Goal: Check status: Check status

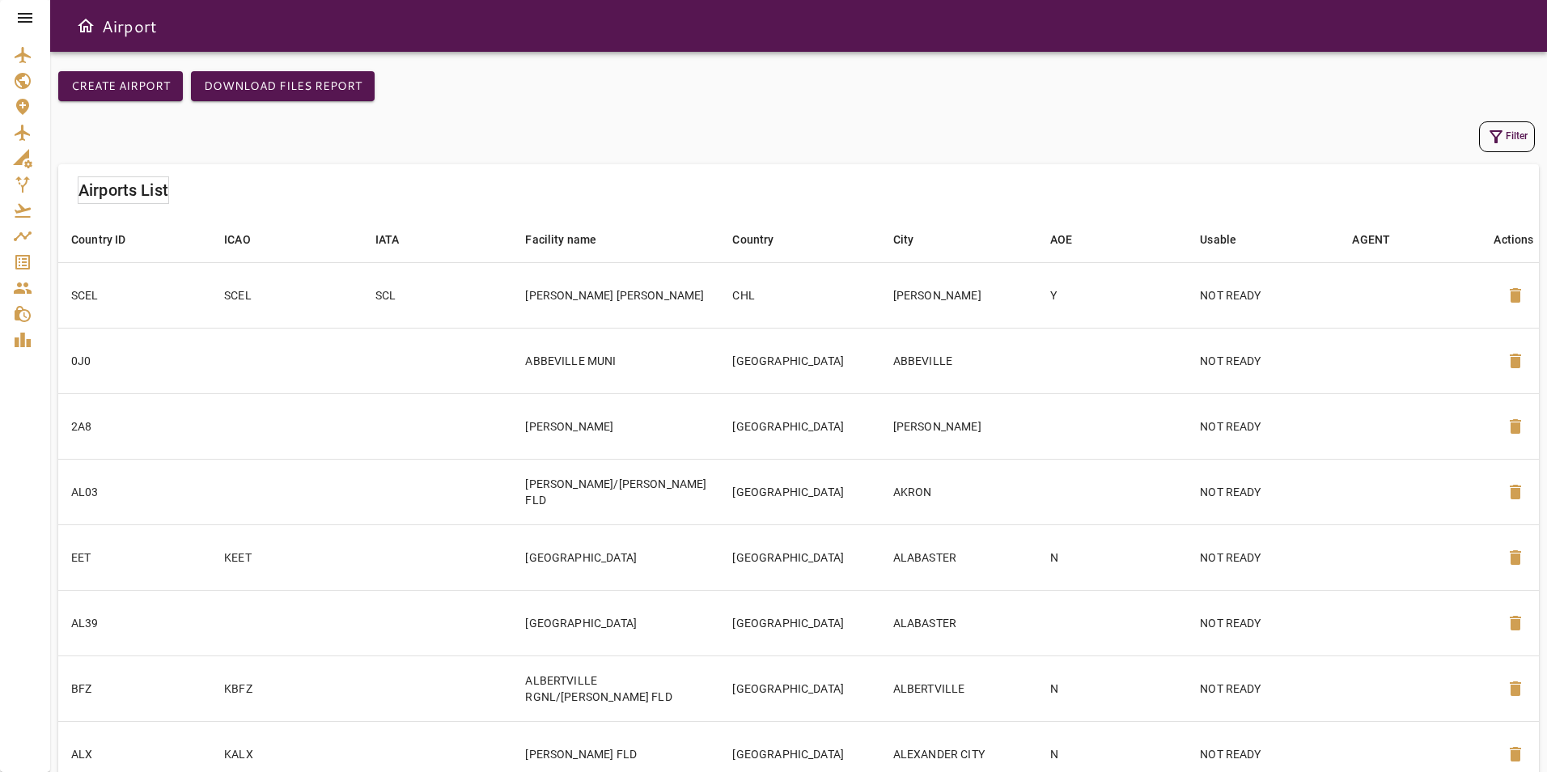
click at [21, 17] on icon at bounding box center [25, 18] width 15 height 10
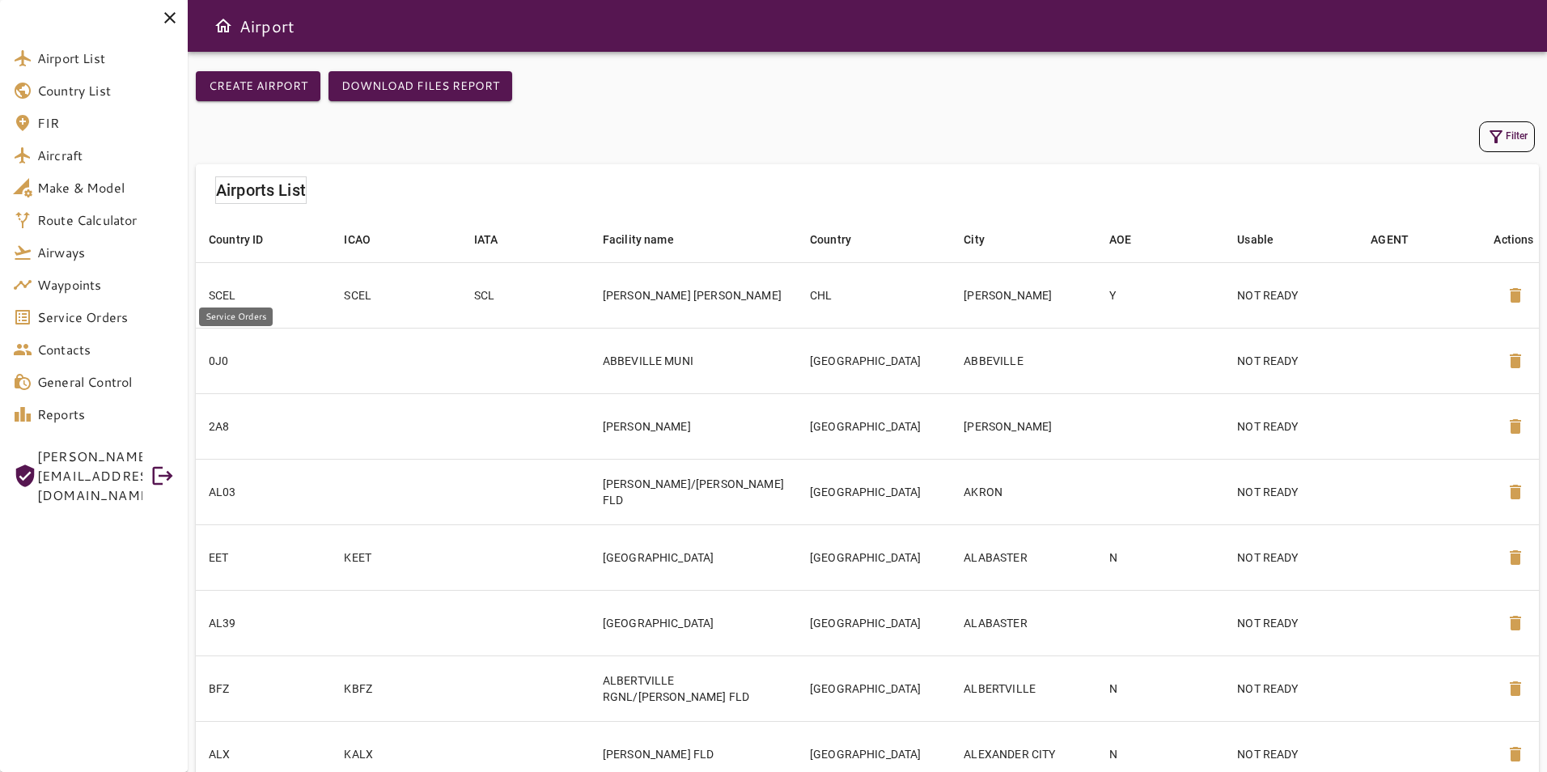
click at [125, 324] on span "Service Orders" at bounding box center [106, 316] width 138 height 19
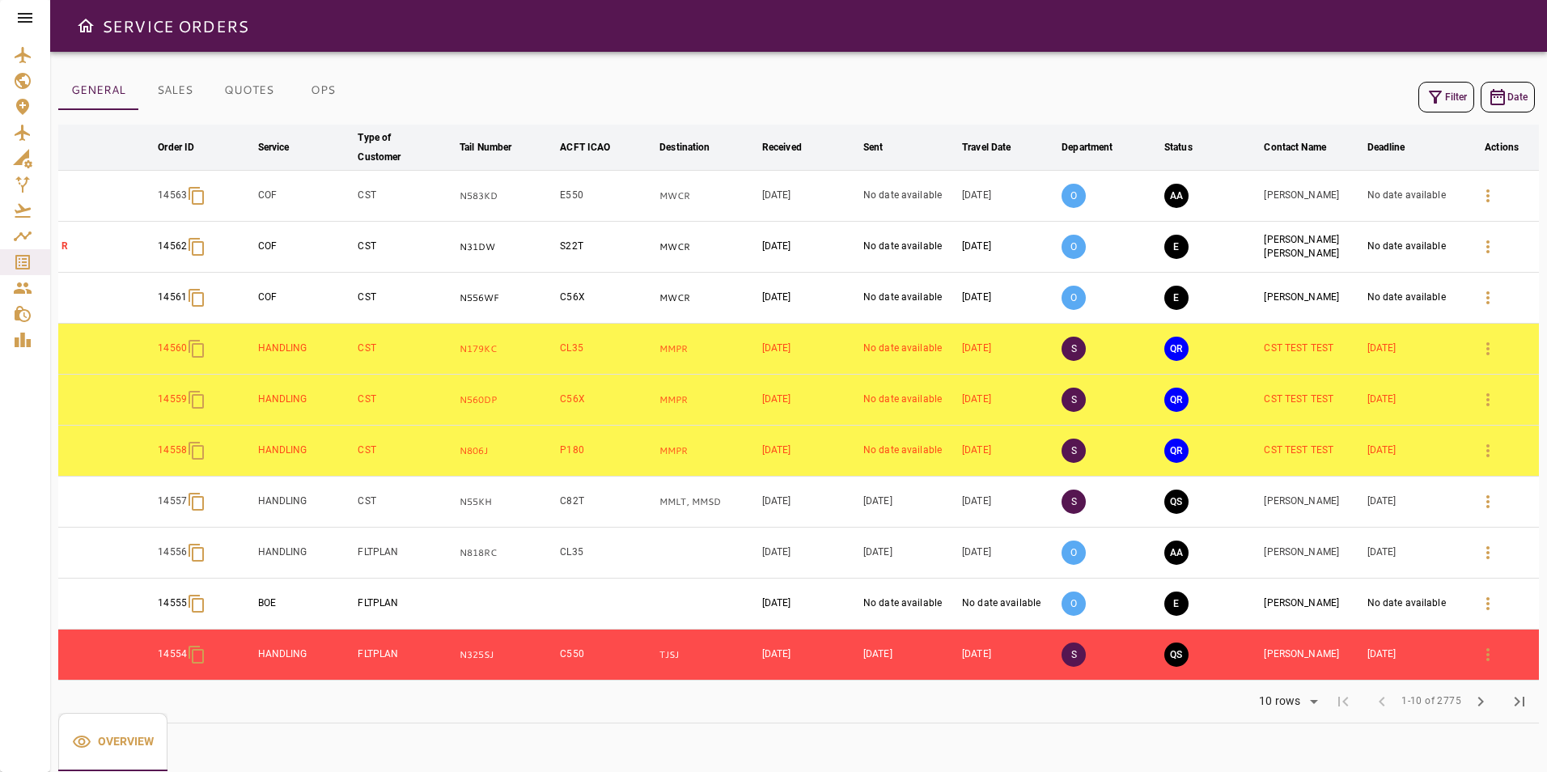
click at [307, 90] on button "OPS" at bounding box center [322, 90] width 73 height 39
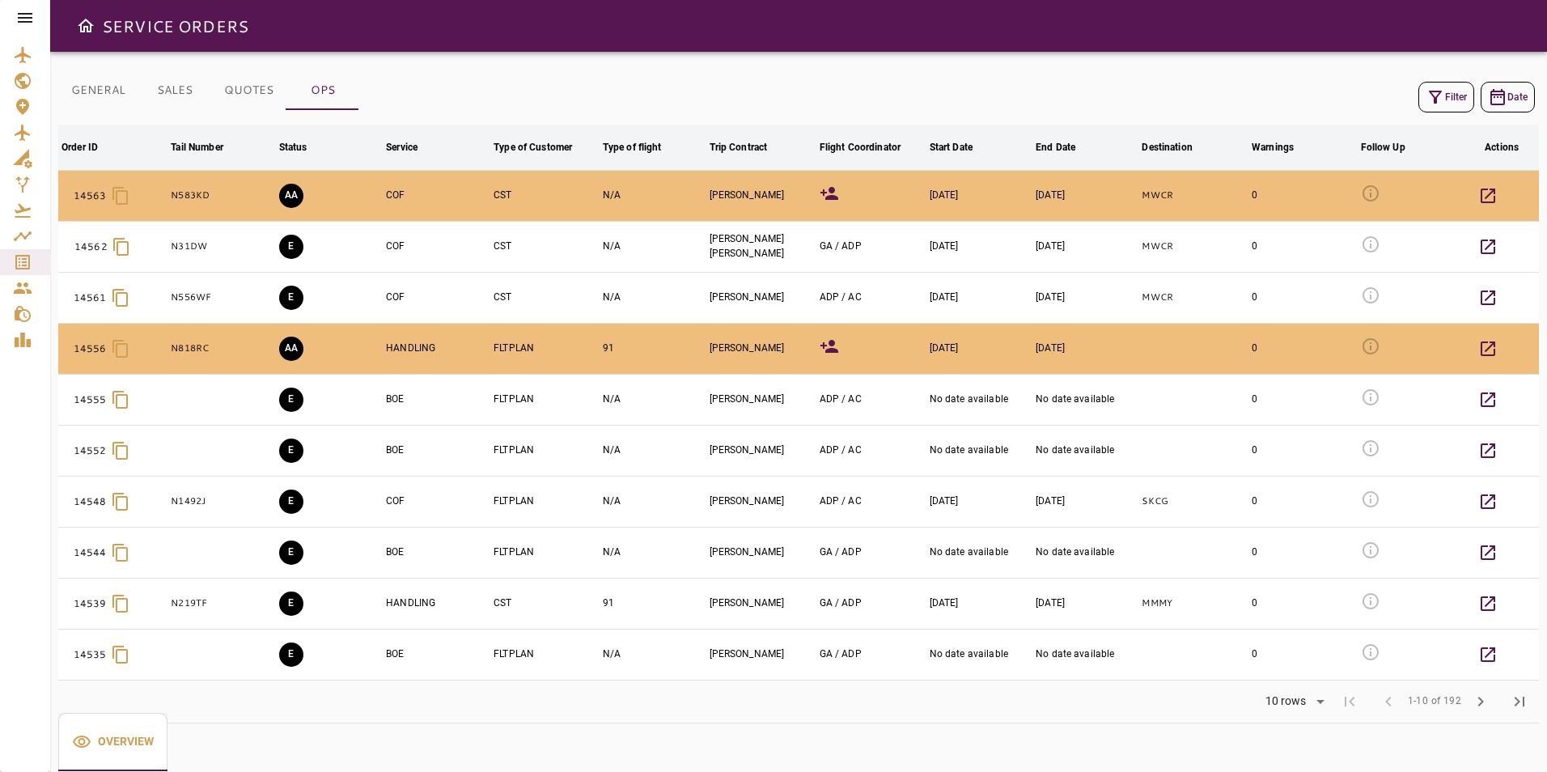
click at [1441, 86] on button "Filter" at bounding box center [1446, 97] width 56 height 31
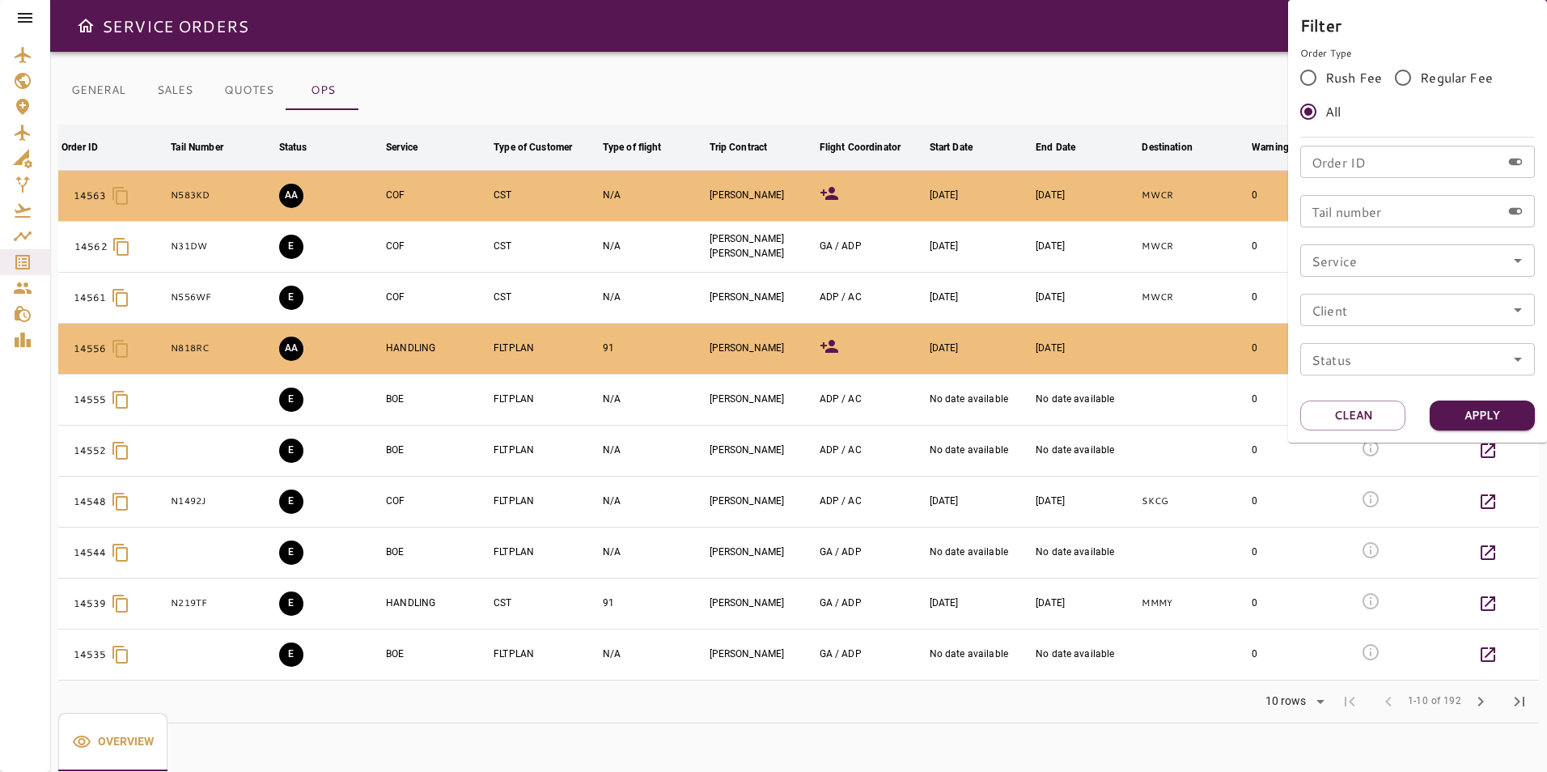
click at [1358, 166] on input "Order ID" at bounding box center [1400, 162] width 201 height 32
type input "*****"
click at [1469, 422] on button "Apply" at bounding box center [1482, 416] width 105 height 30
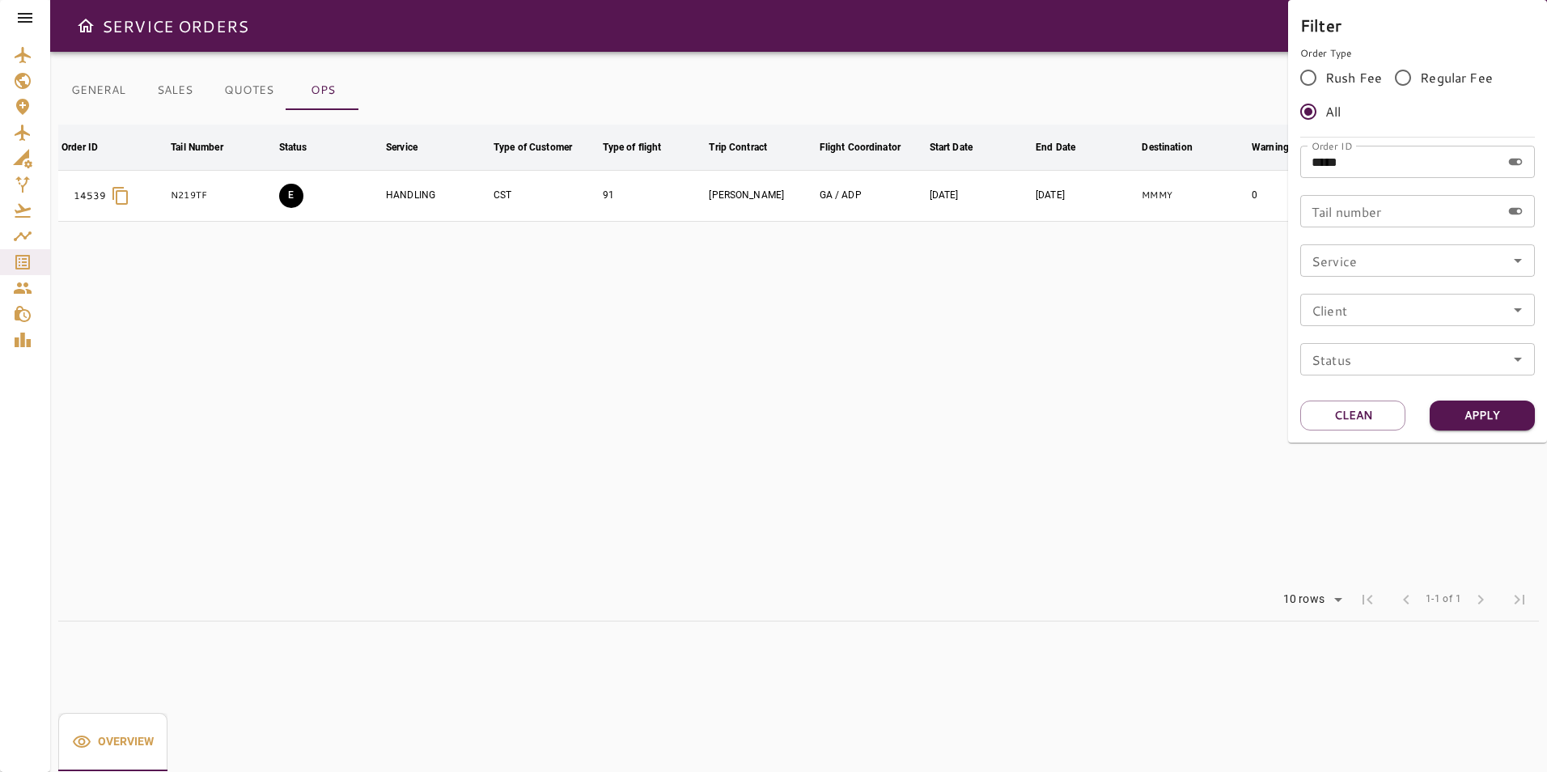
click at [718, 94] on div at bounding box center [773, 386] width 1547 height 772
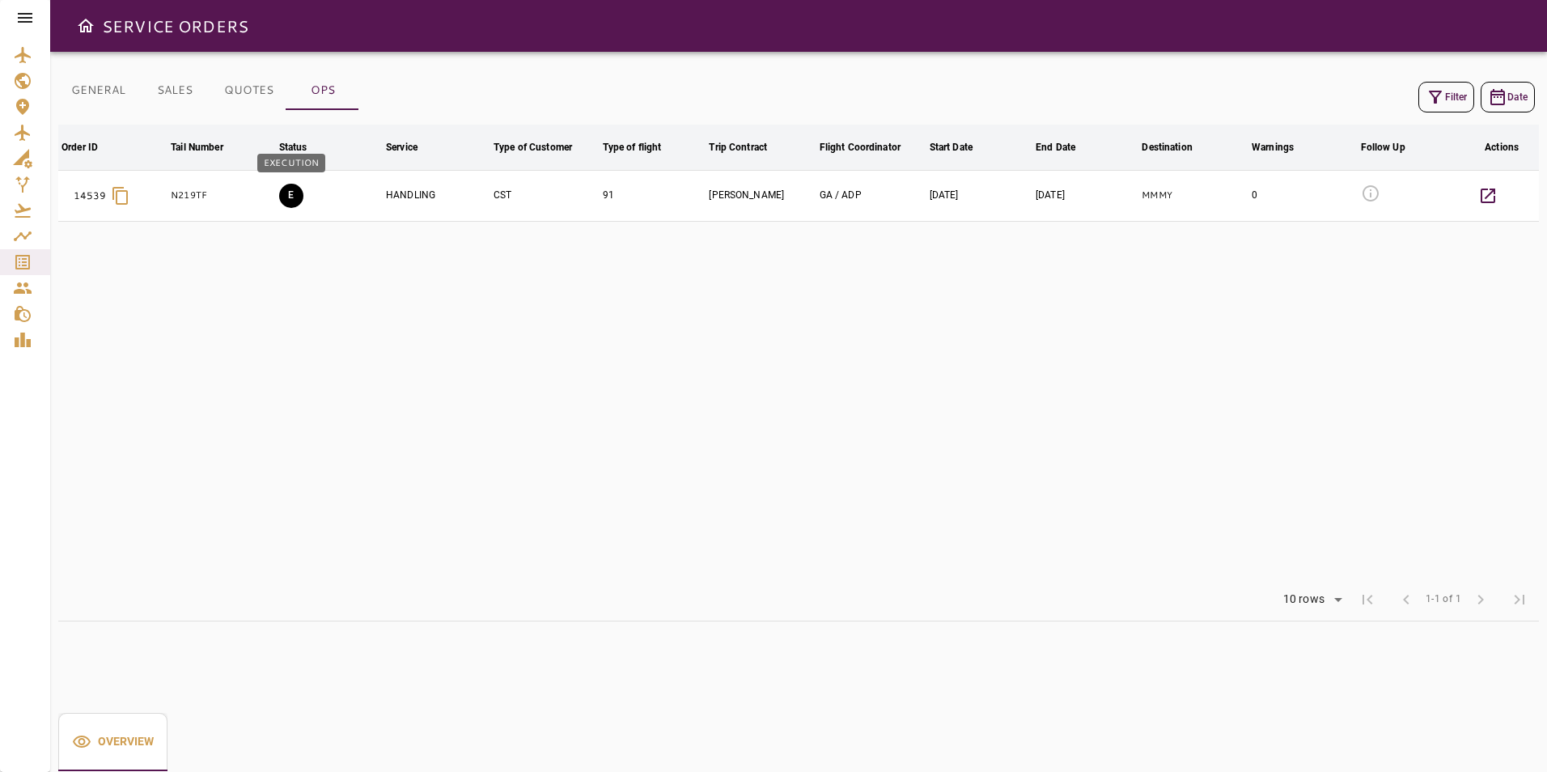
click at [288, 199] on button "E" at bounding box center [291, 196] width 24 height 24
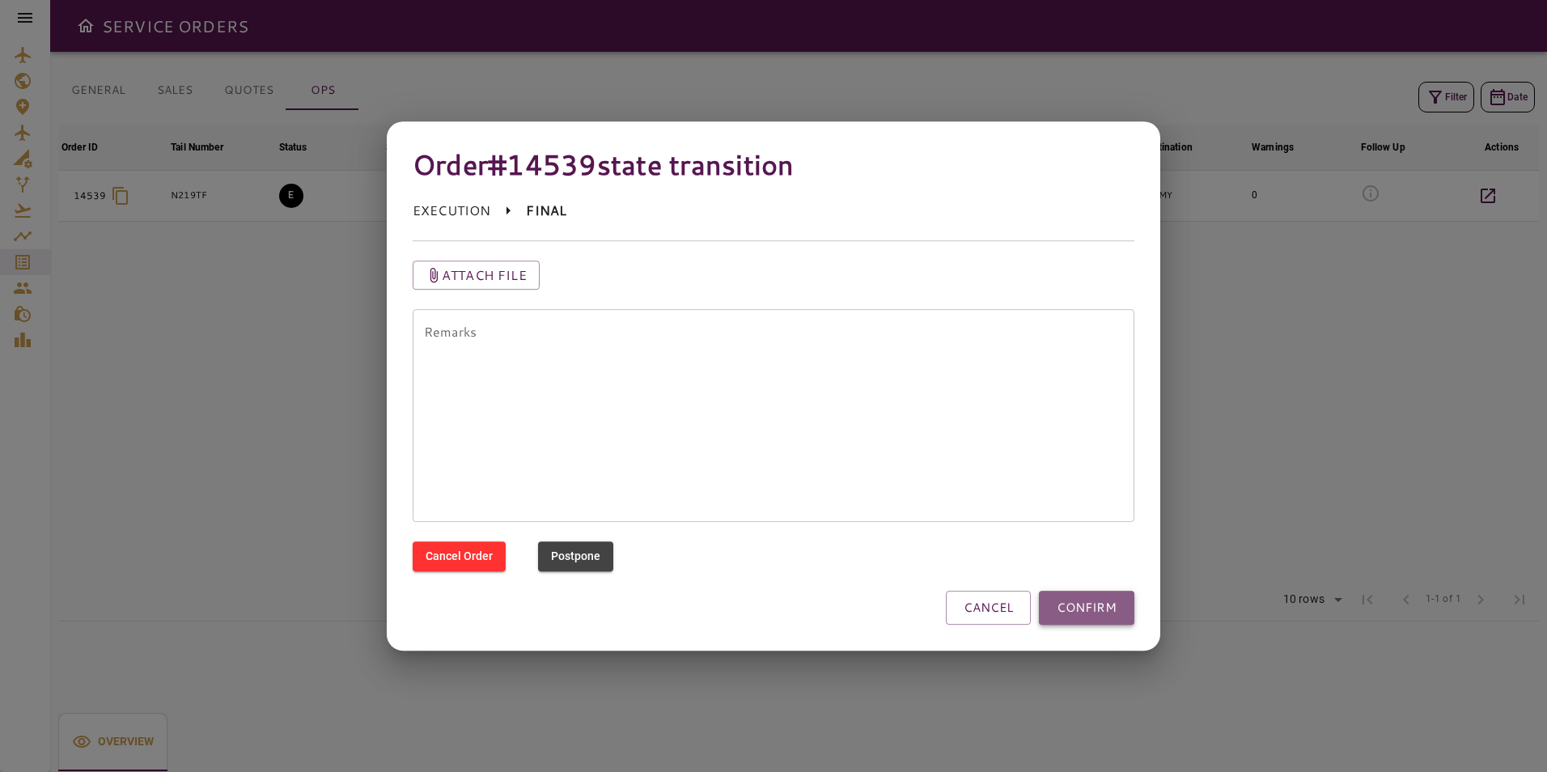
click at [1117, 602] on button "CONFIRM" at bounding box center [1086, 608] width 95 height 34
